Goal: Task Accomplishment & Management: Use online tool/utility

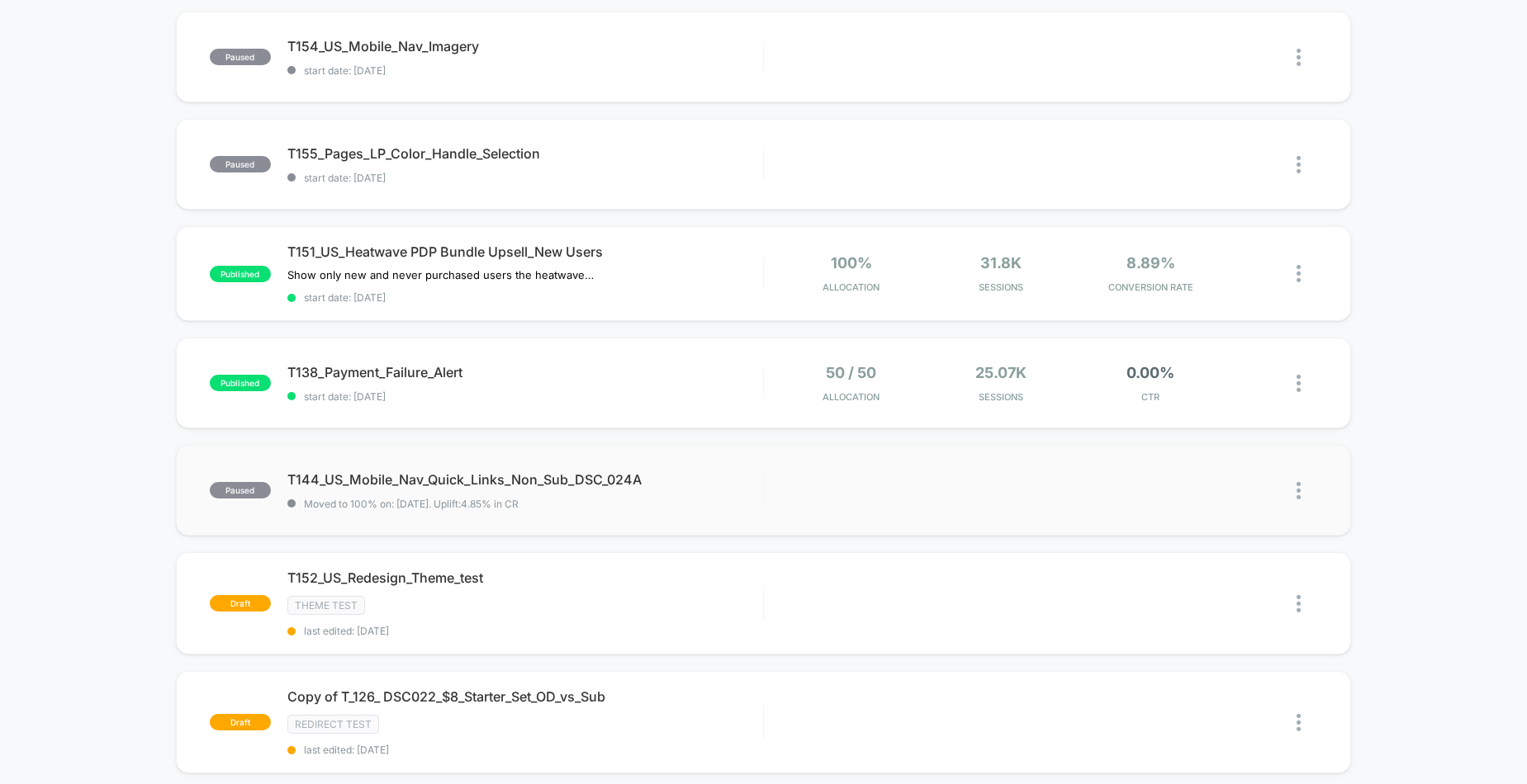
scroll to position [165, 0]
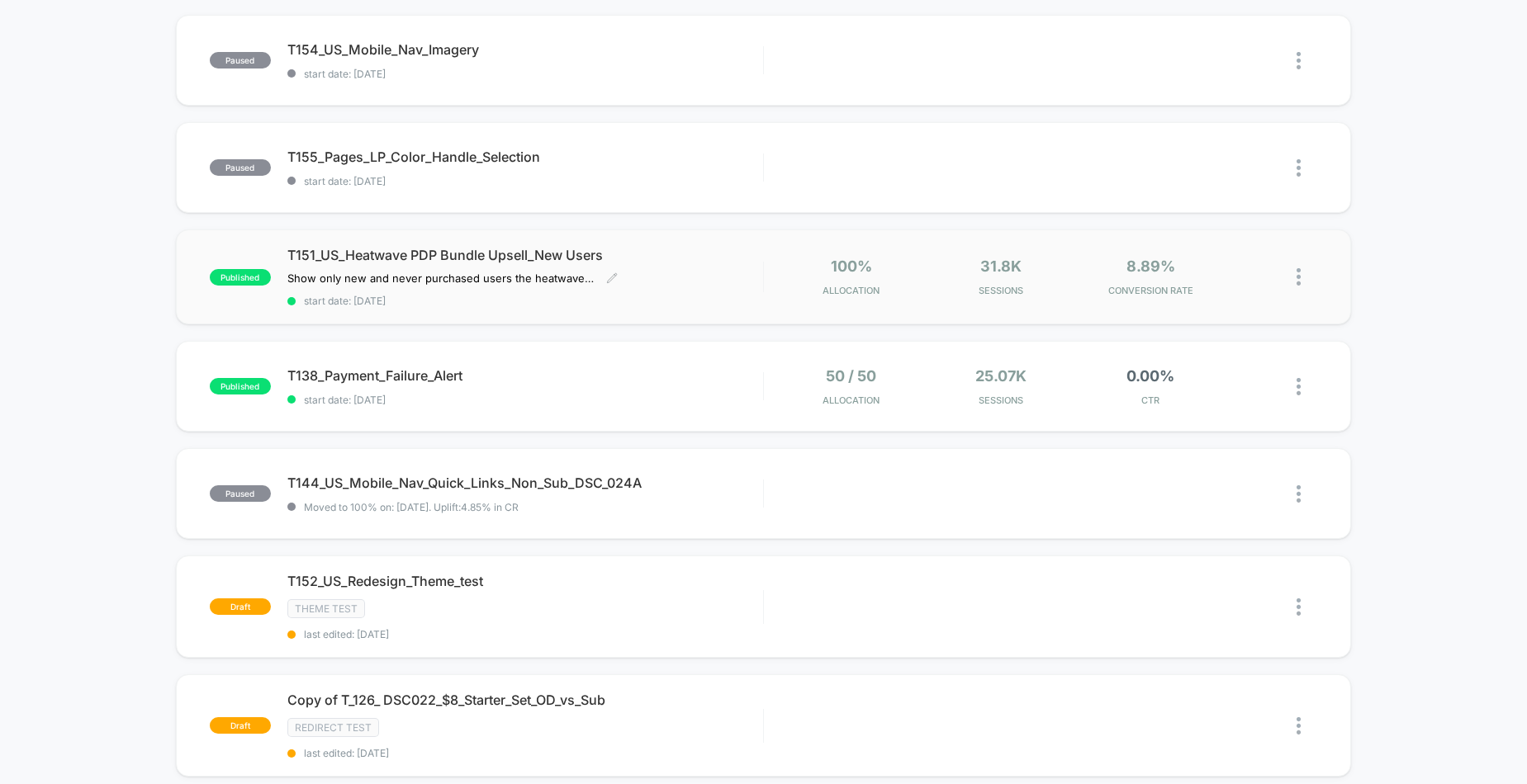
click at [692, 275] on div "T151_US_Heatwave PDP Bundle Upsell_New Users Show only new and never purchased …" at bounding box center [525, 277] width 476 height 60
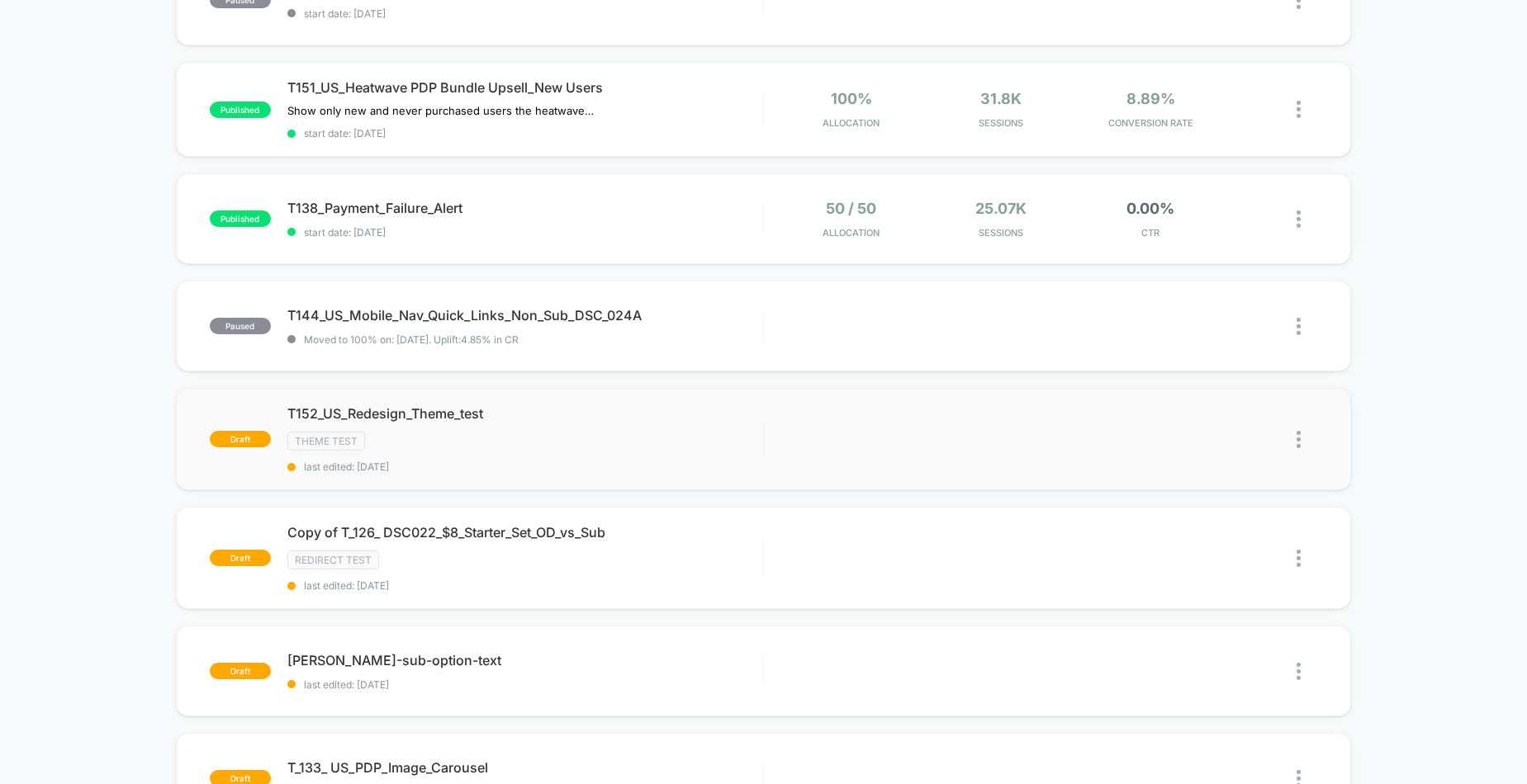
scroll to position [330, 0]
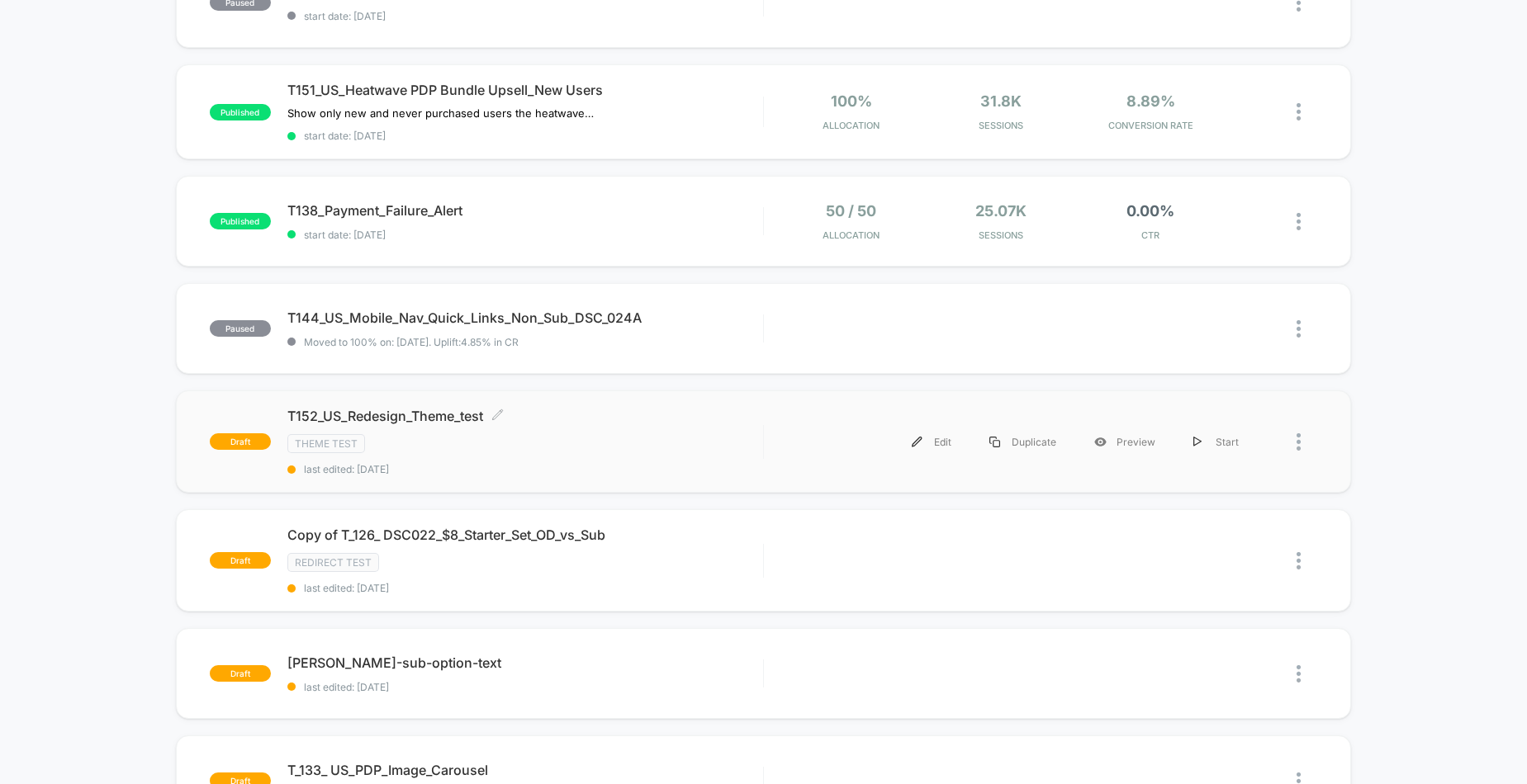
click at [436, 417] on span "T152_US_Redesign_Theme_test Click to edit experience details" at bounding box center [525, 416] width 476 height 16
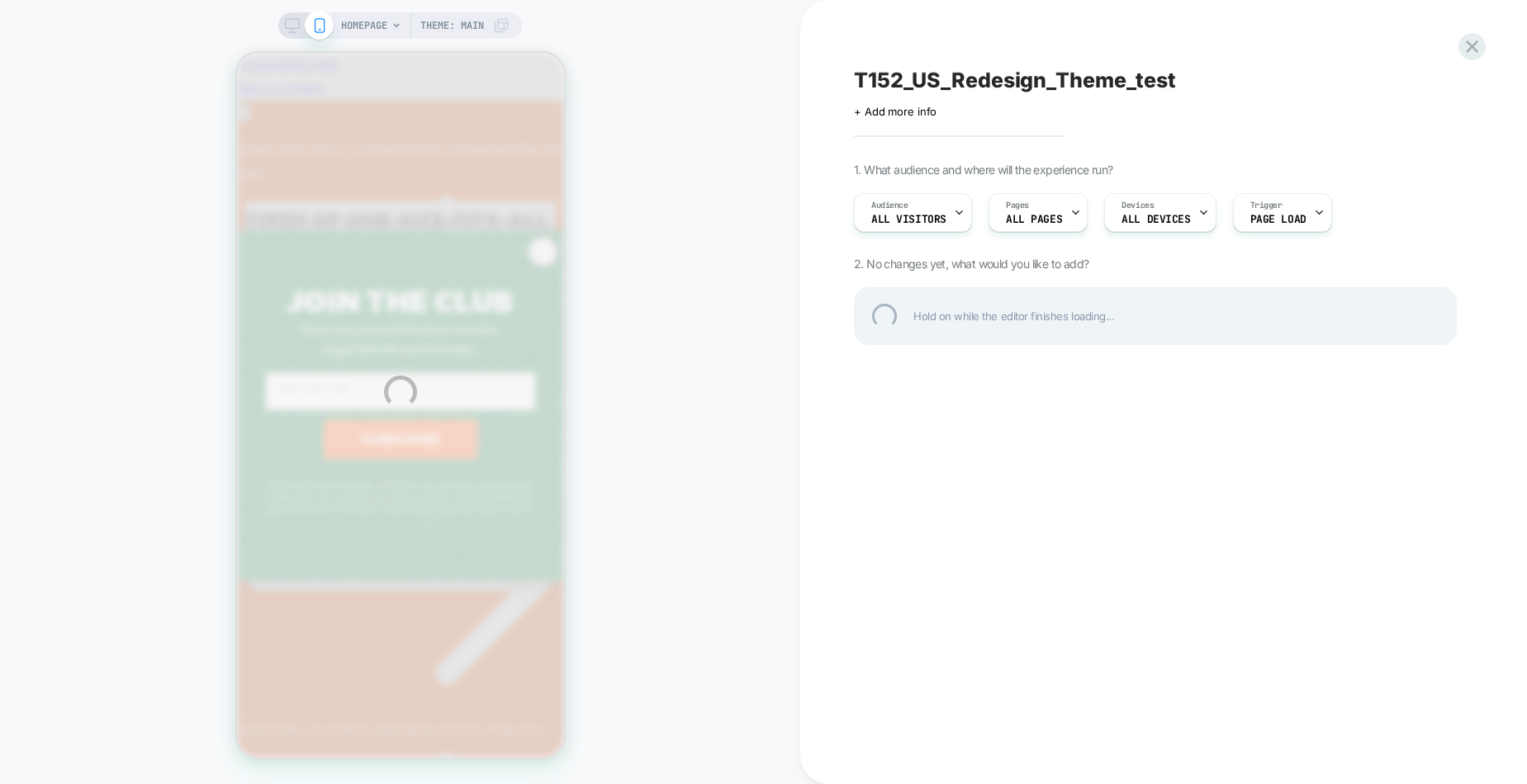
scroll to position [0, 254]
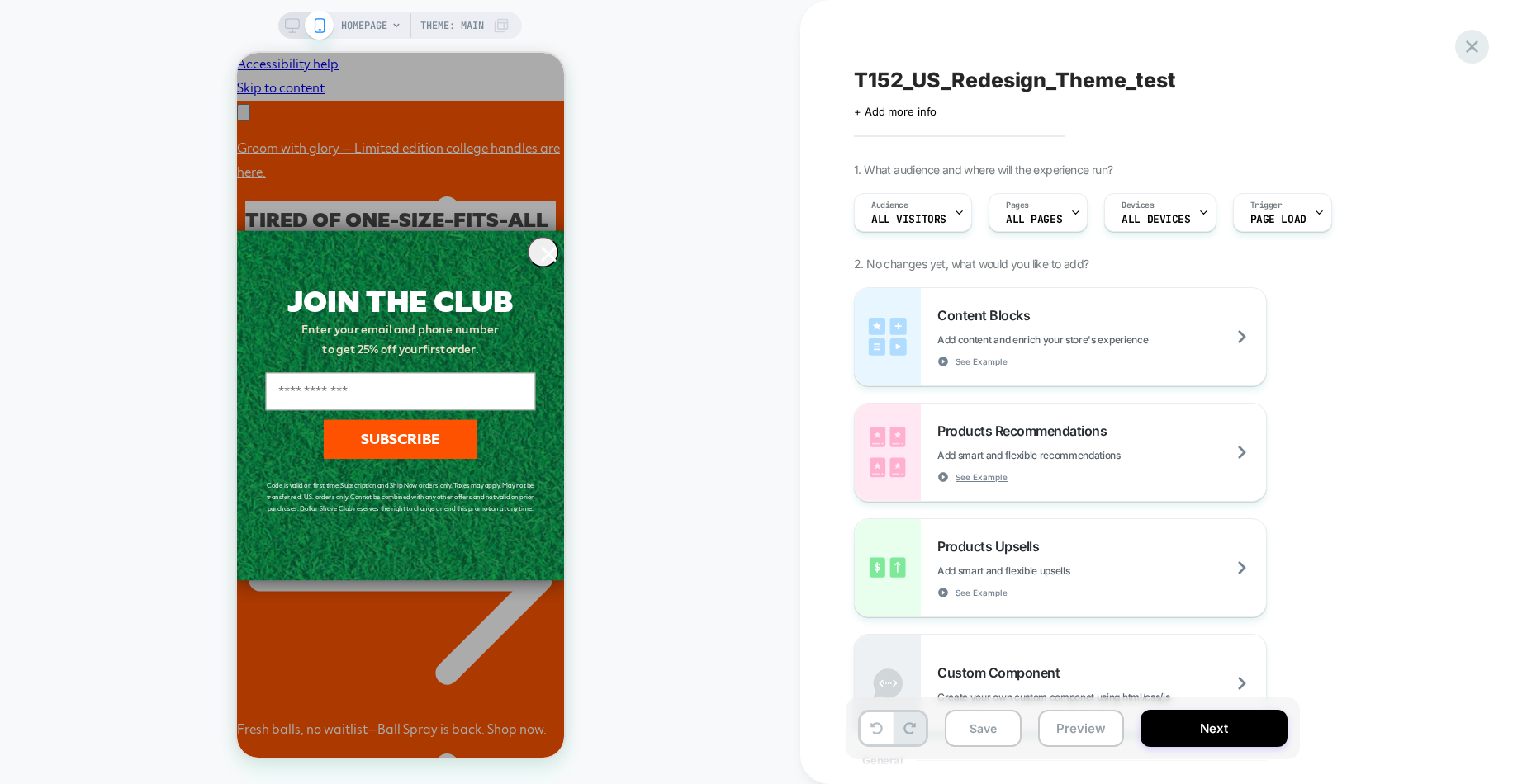
click at [1475, 53] on icon at bounding box center [1471, 46] width 22 height 22
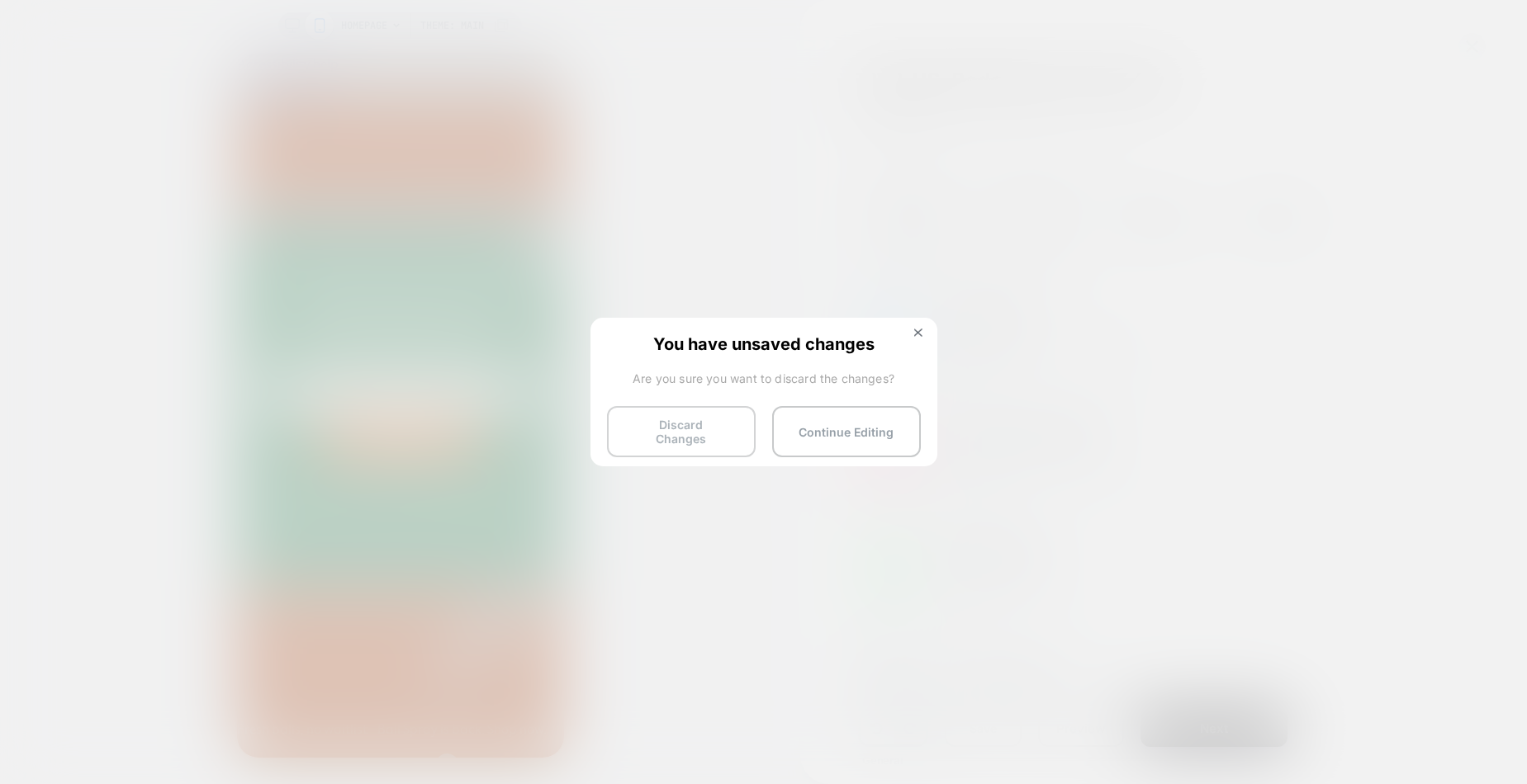
click at [647, 428] on button "Discard Changes" at bounding box center [681, 432] width 149 height 51
